Goal: Information Seeking & Learning: Find contact information

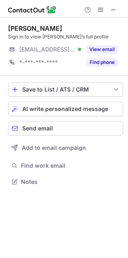
scroll to position [176, 128]
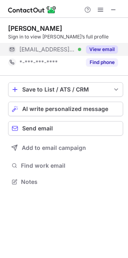
click at [107, 48] on button "View email" at bounding box center [102, 49] width 32 height 8
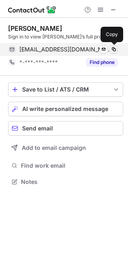
click at [118, 48] on button at bounding box center [114, 49] width 8 height 8
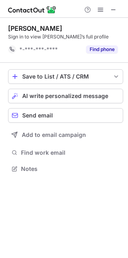
scroll to position [163, 128]
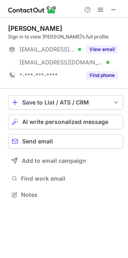
scroll to position [189, 128]
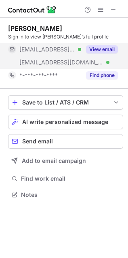
click at [92, 45] on button "View email" at bounding box center [102, 49] width 32 height 8
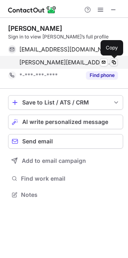
click at [116, 64] on span at bounding box center [114, 62] width 6 height 6
click at [115, 61] on span at bounding box center [114, 62] width 6 height 6
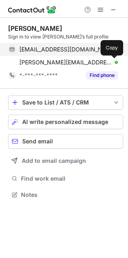
drag, startPoint x: 115, startPoint y: 62, endPoint x: 70, endPoint y: 53, distance: 45.5
click at [113, 62] on span at bounding box center [114, 62] width 6 height 6
